Goal: Information Seeking & Learning: Understand process/instructions

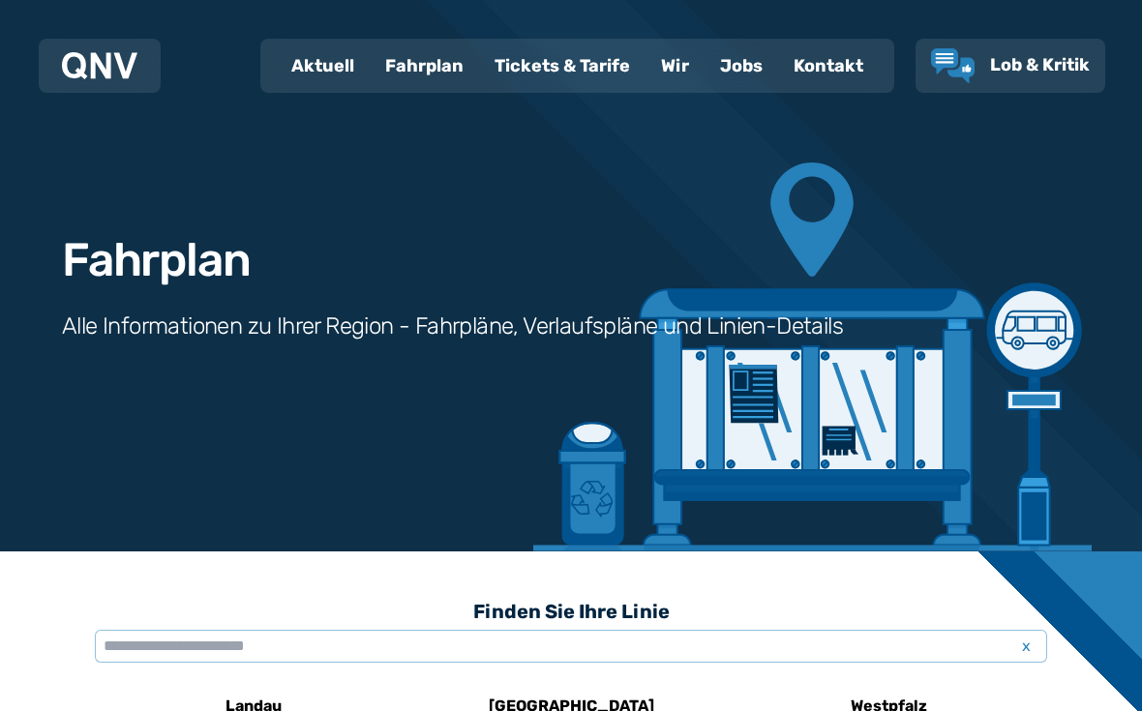
click at [423, 67] on div "Fahrplan" at bounding box center [424, 66] width 109 height 50
click at [425, 71] on div "Fahrplan" at bounding box center [424, 66] width 109 height 50
click at [437, 64] on div "Fahrplan" at bounding box center [424, 66] width 109 height 50
click at [144, 642] on input "text" at bounding box center [571, 646] width 952 height 33
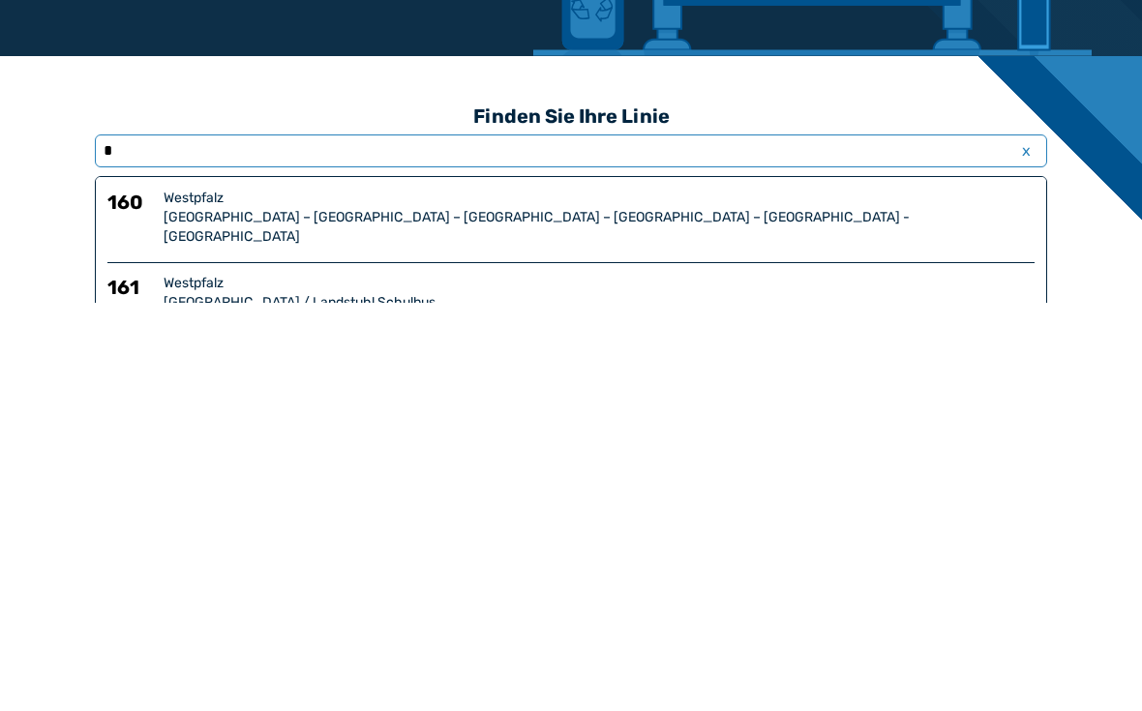
type input "**"
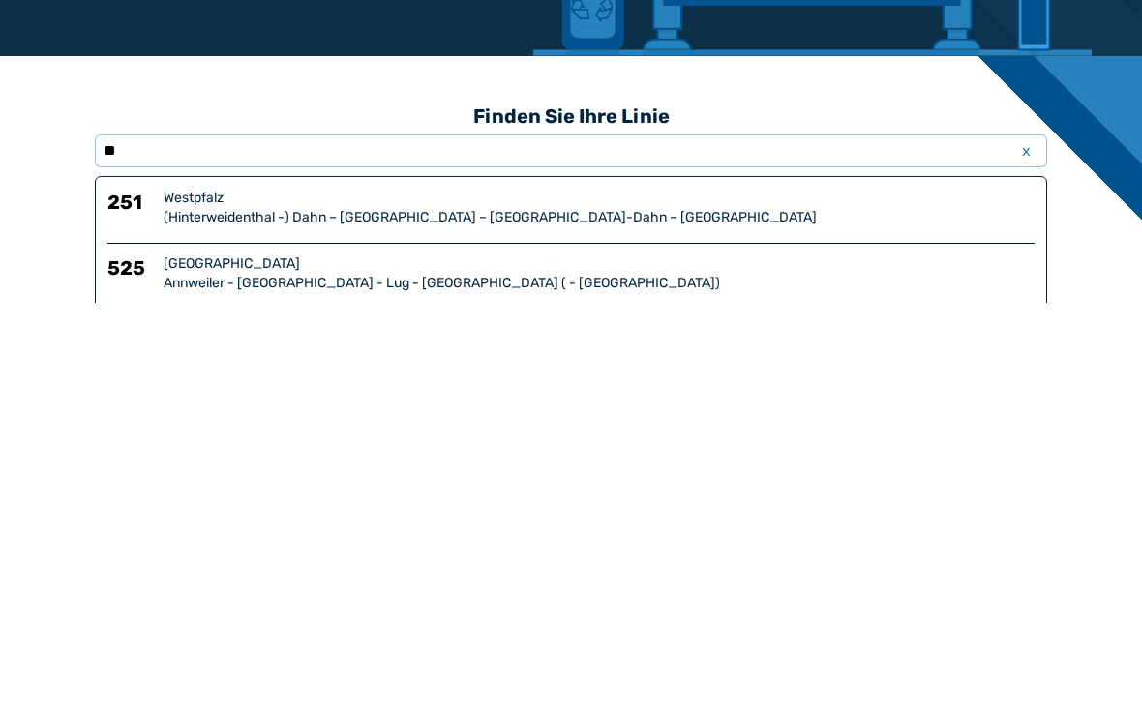
click at [229, 617] on div "(Hinterweidenthal -) Dahn – [GEOGRAPHIC_DATA] – [GEOGRAPHIC_DATA]-Dahn – [GEOGR…" at bounding box center [599, 626] width 871 height 19
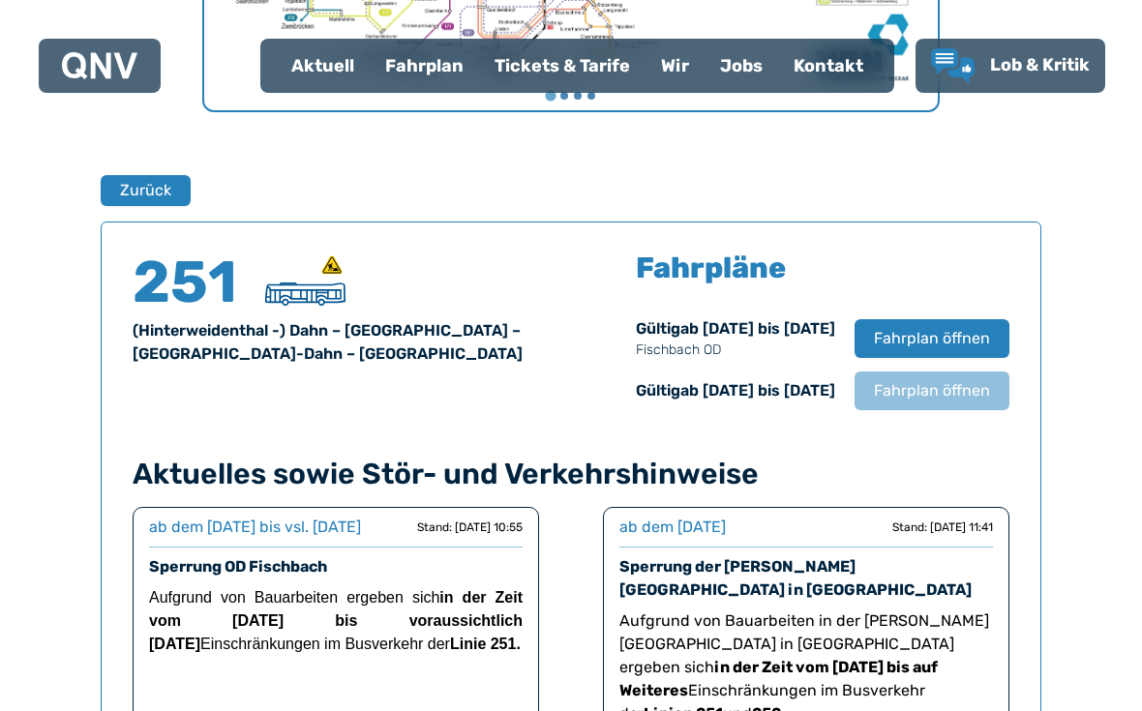
scroll to position [1156, 0]
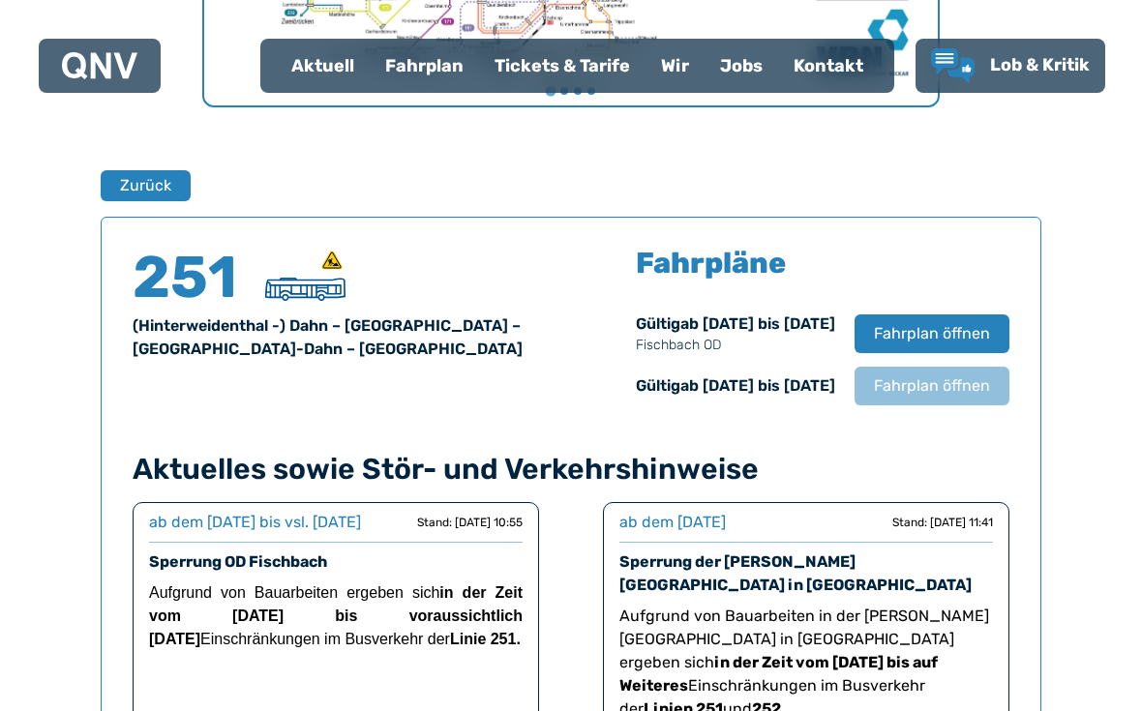
click at [937, 396] on span "Fahrplan öffnen" at bounding box center [932, 385] width 116 height 23
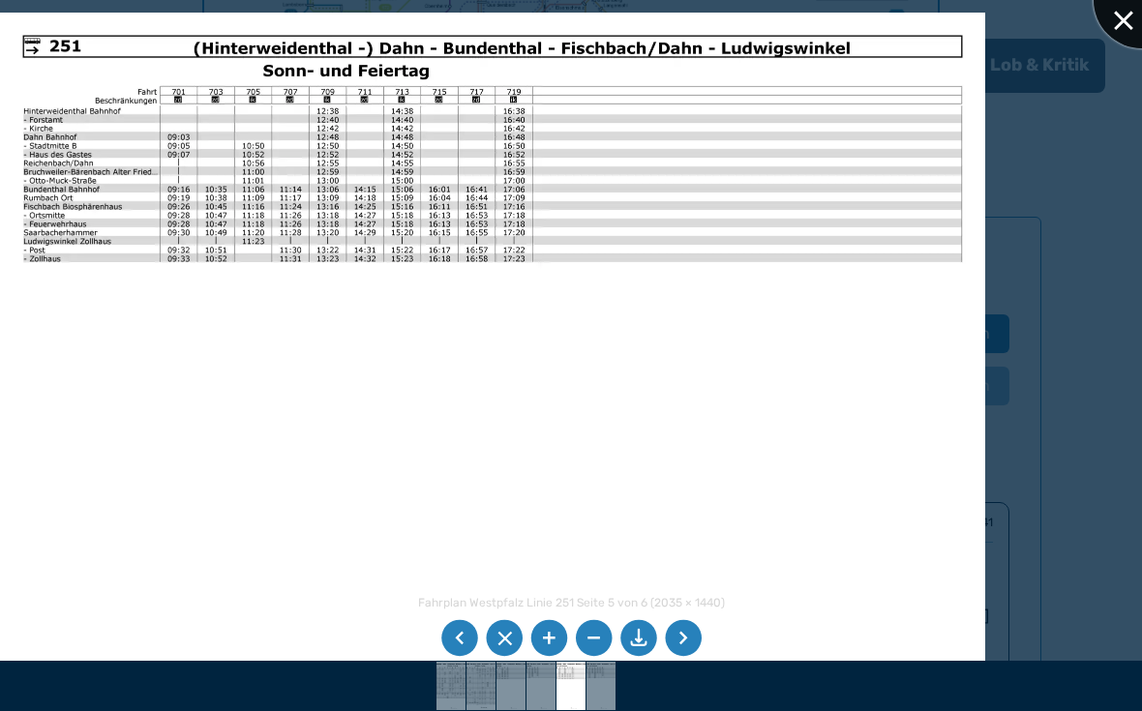
click at [1134, 20] on div at bounding box center [1141, 0] width 97 height 97
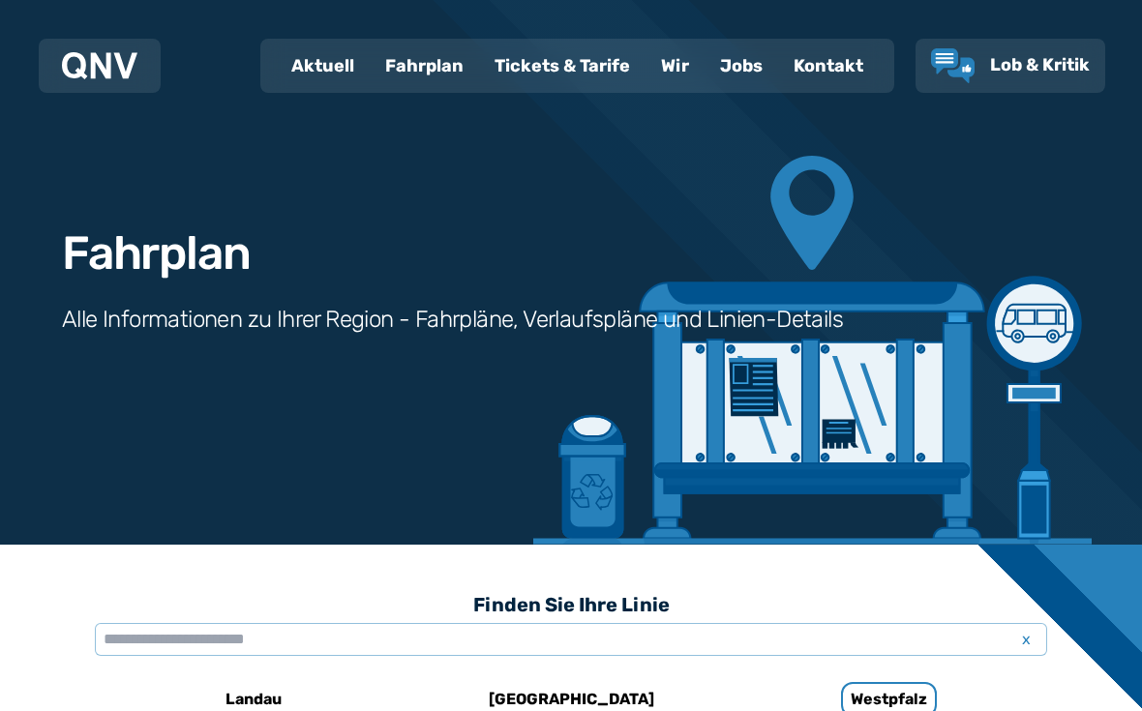
scroll to position [0, 0]
